Goal: Transaction & Acquisition: Subscribe to service/newsletter

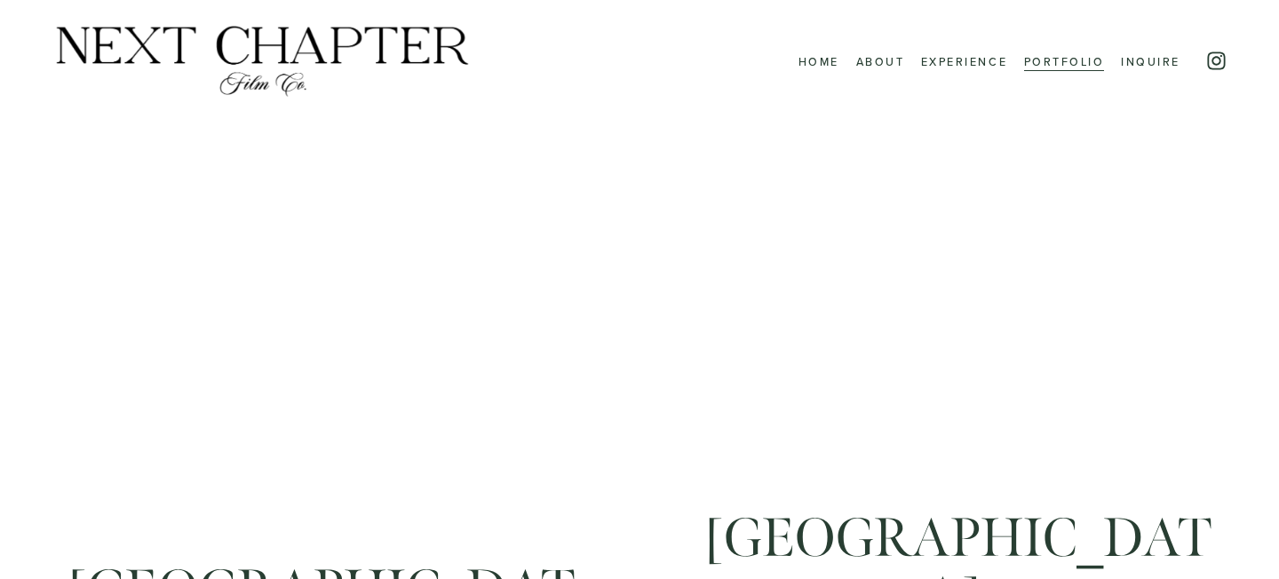
click at [1144, 64] on link "Inquire" at bounding box center [1151, 61] width 60 height 22
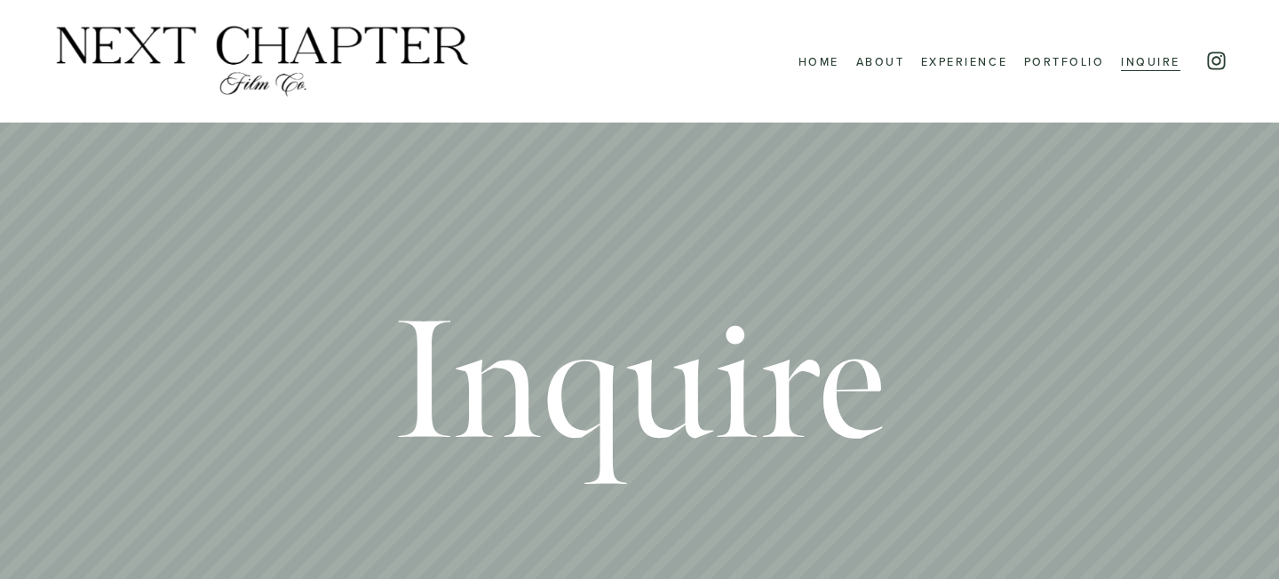
click at [1044, 60] on link "Portfolio" at bounding box center [1064, 61] width 81 height 22
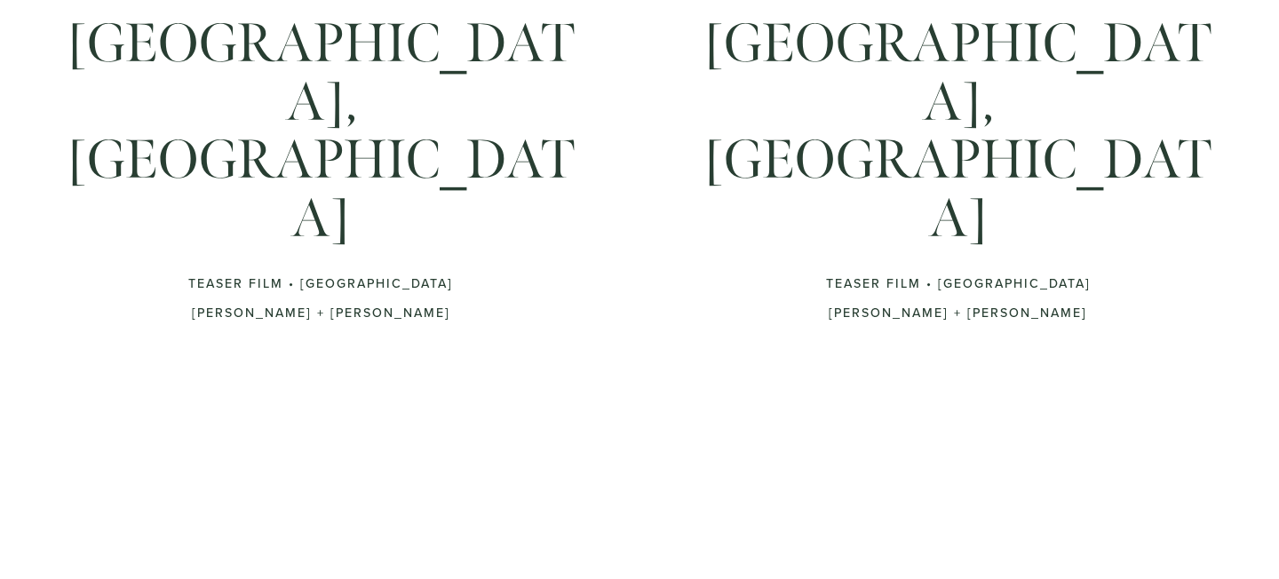
scroll to position [1667, 0]
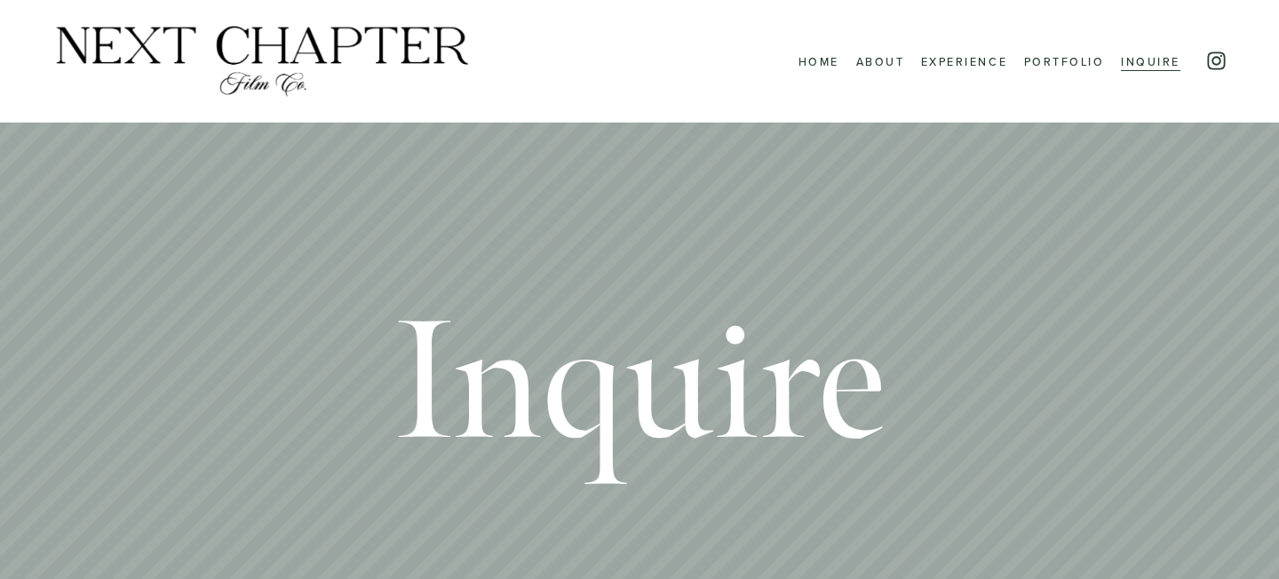
click at [1067, 66] on link "Portfolio" at bounding box center [1064, 61] width 81 height 22
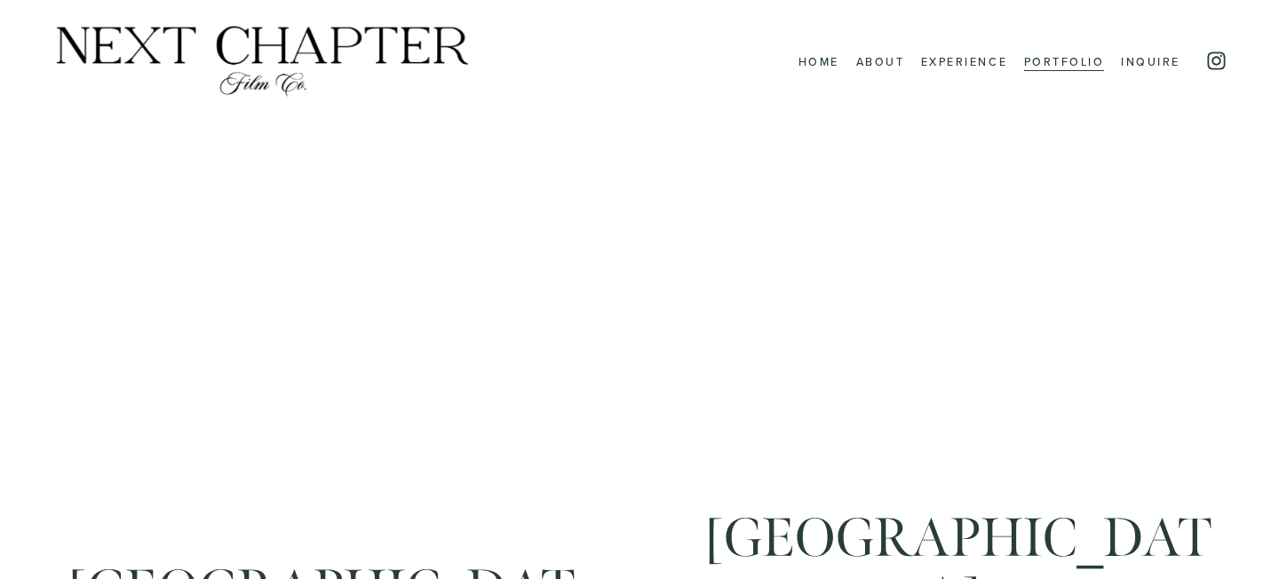
click at [1136, 57] on link "Inquire" at bounding box center [1151, 61] width 60 height 22
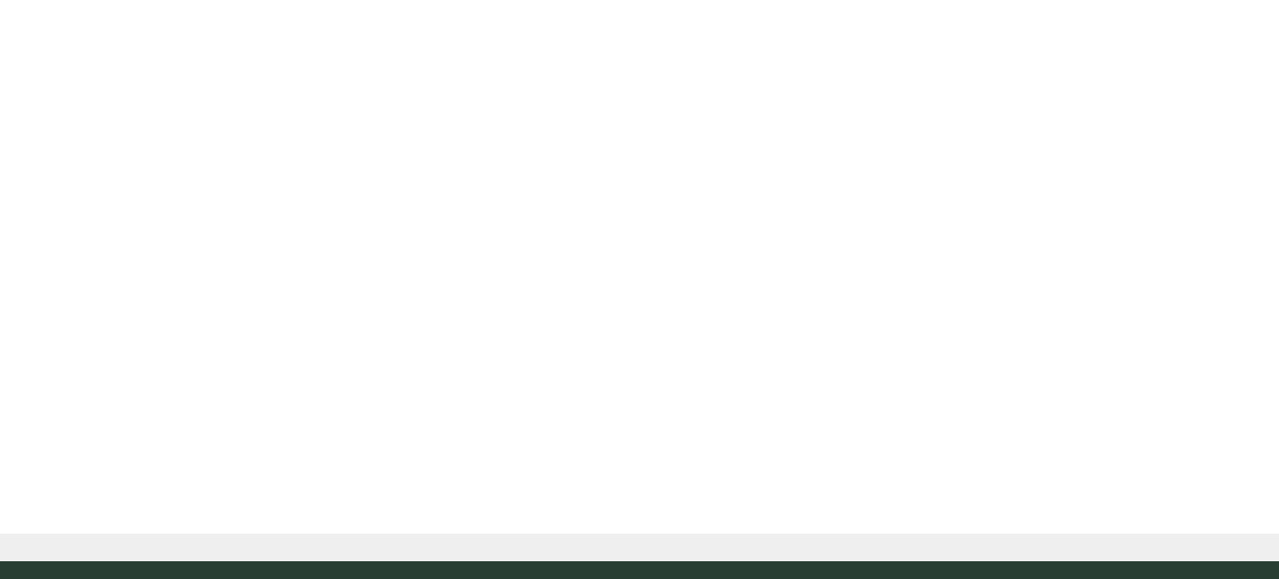
scroll to position [1351, 0]
